Goal: Find contact information: Find contact information

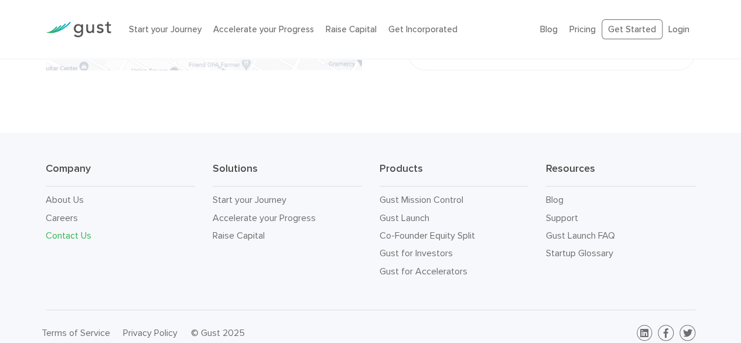
scroll to position [479, 0]
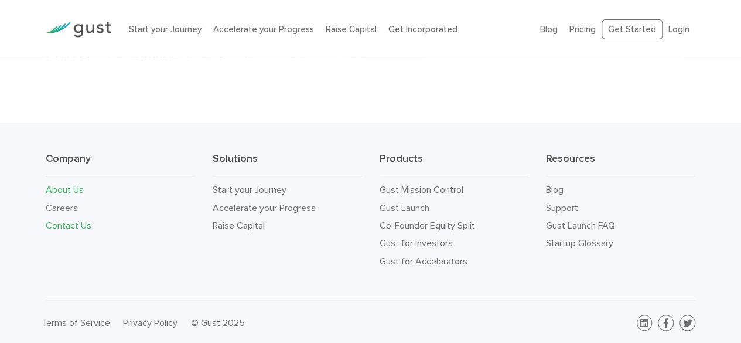
click at [81, 190] on link "About Us" at bounding box center [65, 189] width 38 height 11
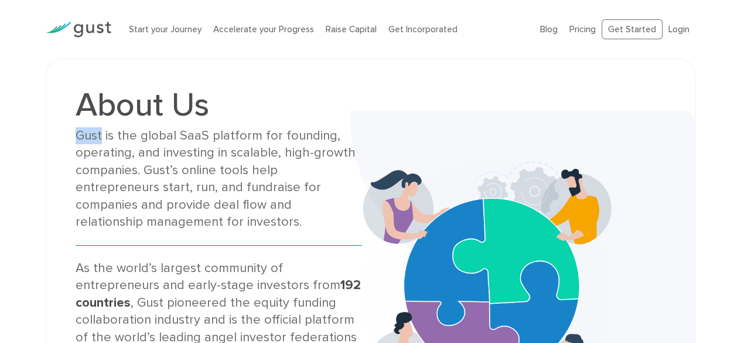
drag, startPoint x: 101, startPoint y: 134, endPoint x: 74, endPoint y: 135, distance: 27.6
click at [74, 135] on div "About Us Gust is the global SaaS platform for founding, operating, and investin…" at bounding box center [219, 287] width 304 height 396
copy div "Gust"
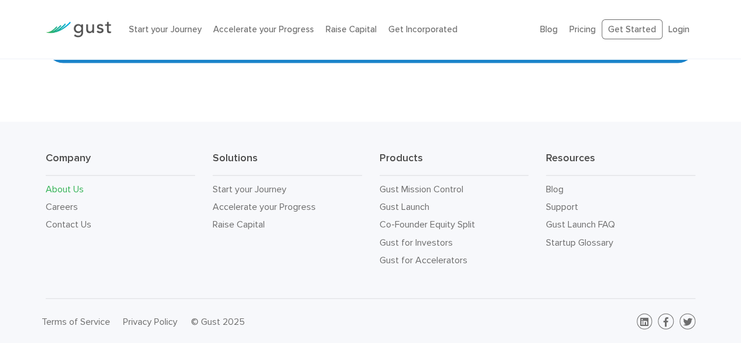
scroll to position [1236, 0]
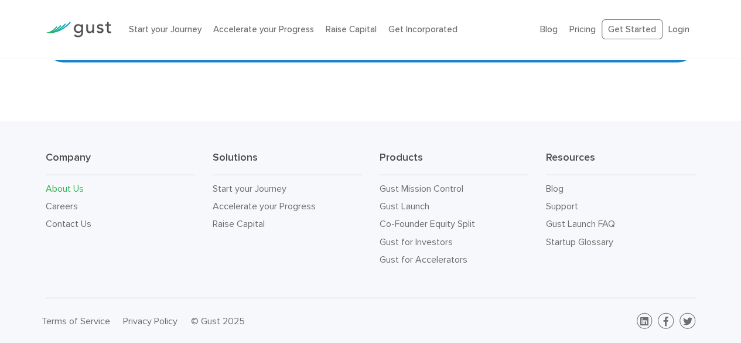
click at [77, 188] on link "About Us" at bounding box center [65, 188] width 38 height 11
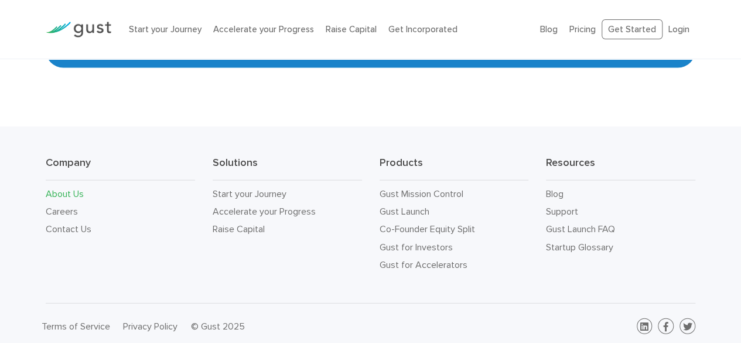
scroll to position [1236, 0]
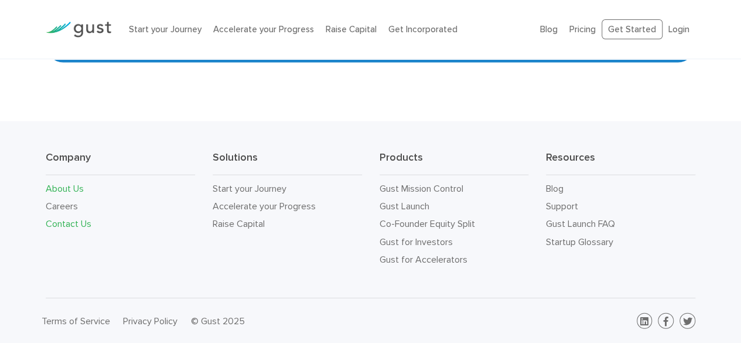
click at [80, 227] on link "Contact Us" at bounding box center [69, 223] width 46 height 11
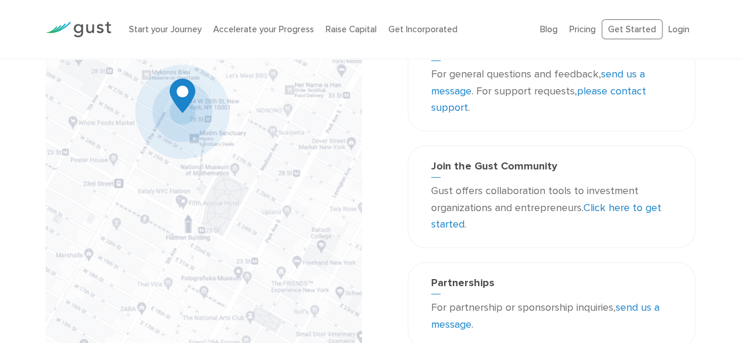
scroll to position [69, 0]
